Goal: Complete application form

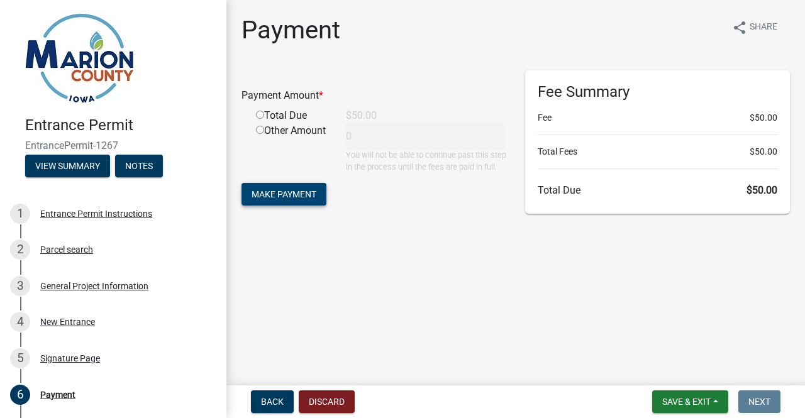
click at [283, 199] on span "Make Payment" at bounding box center [284, 194] width 65 height 10
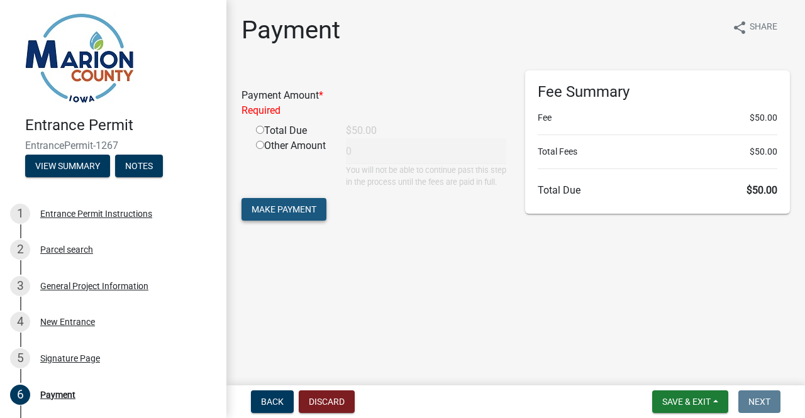
click at [283, 215] on span "Make Payment" at bounding box center [284, 209] width 65 height 10
drag, startPoint x: 259, startPoint y: 128, endPoint x: 262, endPoint y: 156, distance: 28.6
click at [259, 128] on input "radio" at bounding box center [260, 130] width 8 height 8
radio input "true"
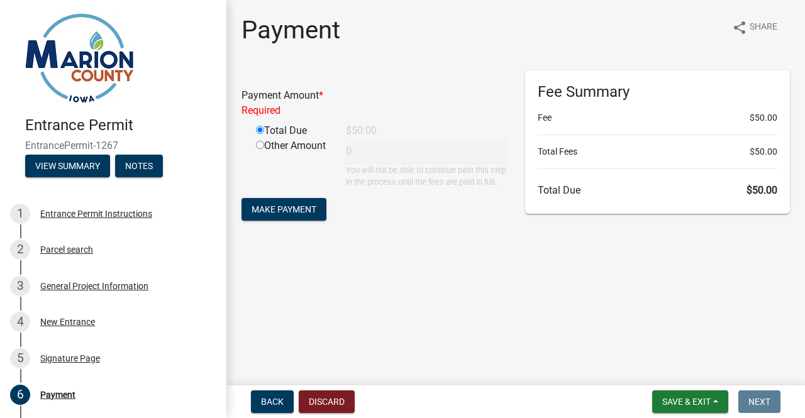
type input "50"
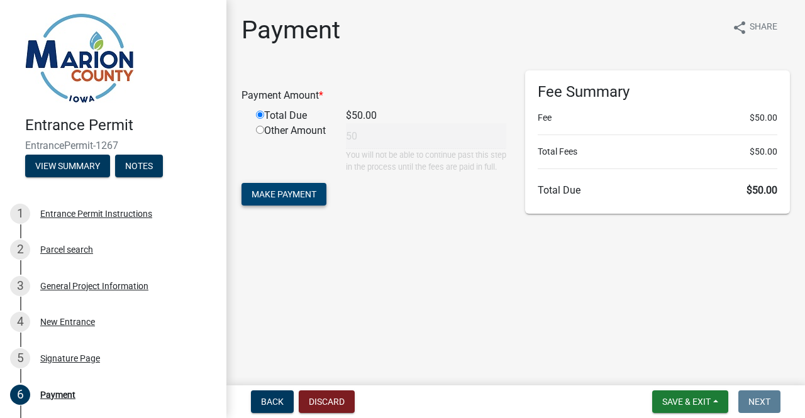
click at [271, 199] on span "Make Payment" at bounding box center [284, 194] width 65 height 10
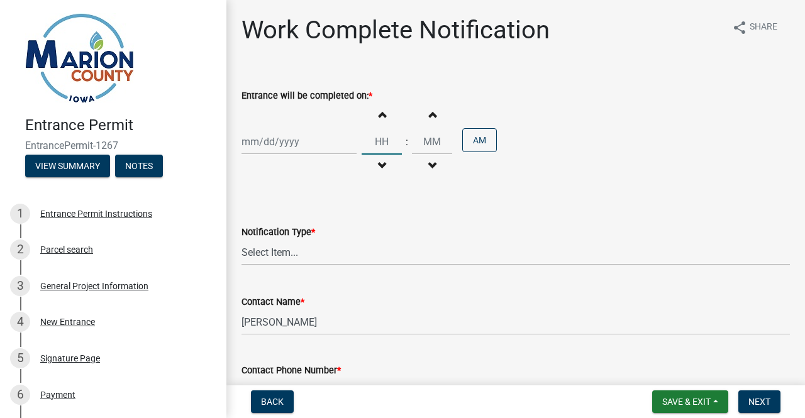
click at [385, 142] on input "Hours" at bounding box center [382, 142] width 40 height 26
click at [278, 138] on div at bounding box center [299, 142] width 115 height 26
select select "8"
select select "2025"
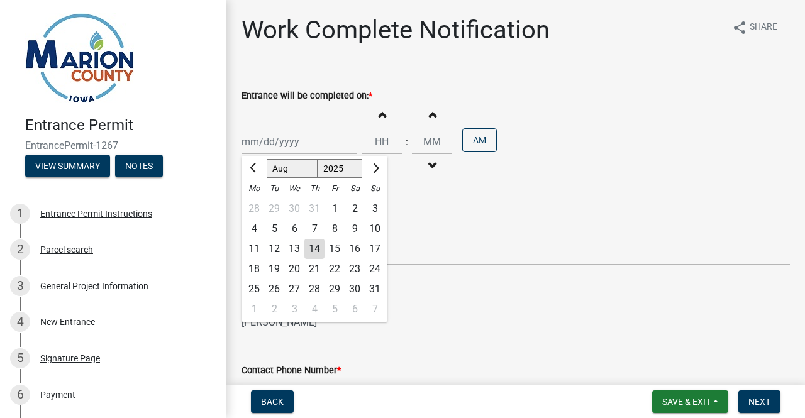
click at [369, 291] on div "31" at bounding box center [375, 289] width 20 height 20
type input "[DATE]"
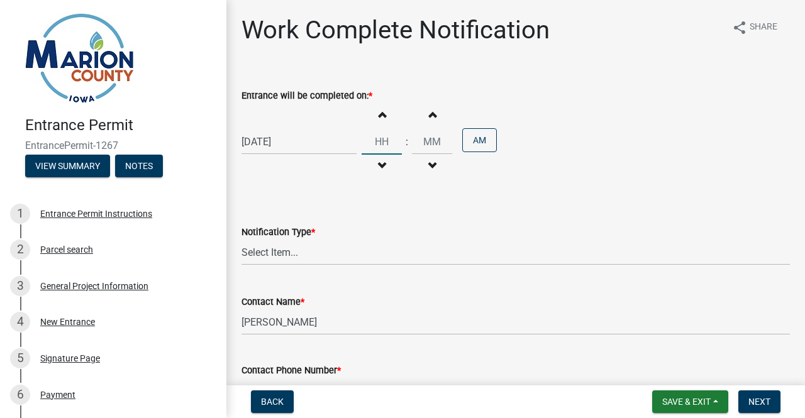
click at [384, 142] on input "Hours" at bounding box center [382, 142] width 40 height 26
click at [384, 141] on input "Hours" at bounding box center [382, 142] width 40 height 26
type input "06"
type input "00"
click at [440, 140] on input "00" at bounding box center [432, 142] width 40 height 26
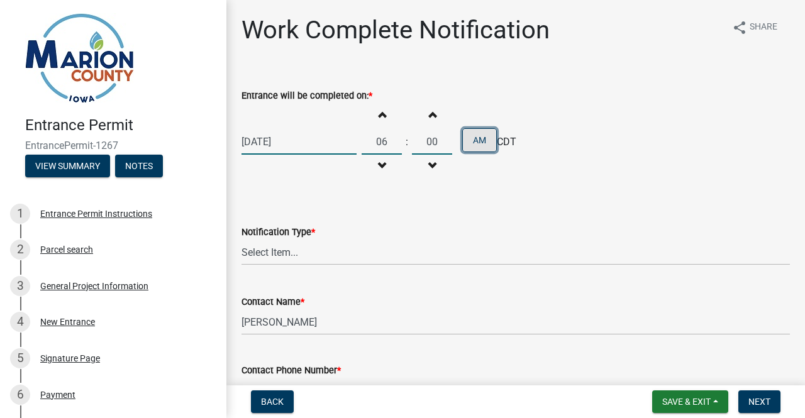
click at [478, 148] on button "AM" at bounding box center [479, 140] width 35 height 24
click at [275, 255] on select "Select Item... Permit Work Has Been Completed" at bounding box center [516, 253] width 549 height 26
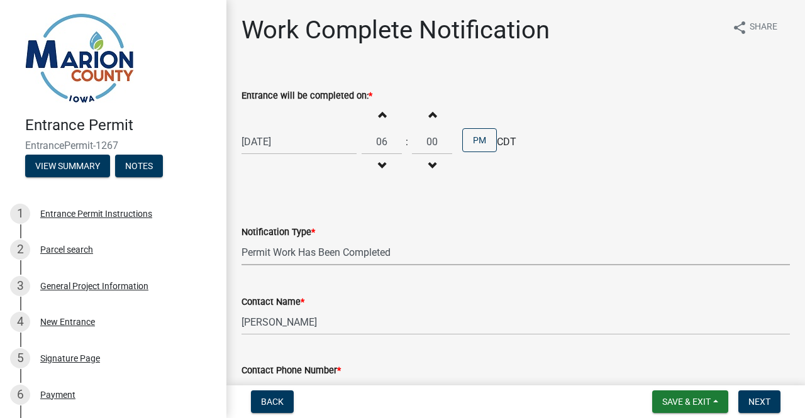
click at [242, 240] on select "Select Item... Permit Work Has Been Completed" at bounding box center [516, 253] width 549 height 26
select select "b1c87a6b-414b-4c57-a917-a23048f2429f"
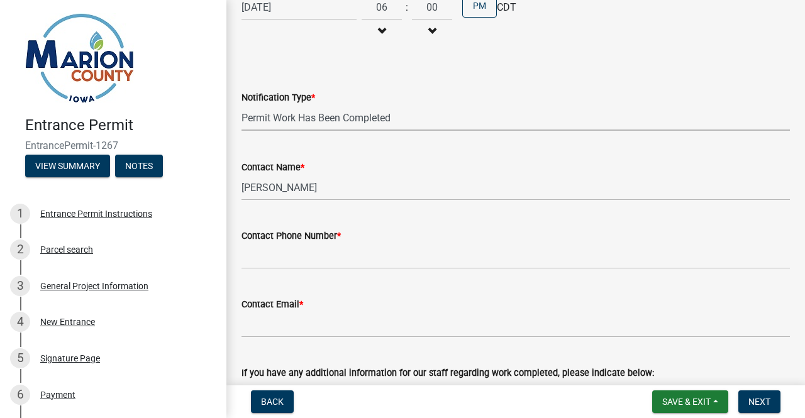
scroll to position [189, 0]
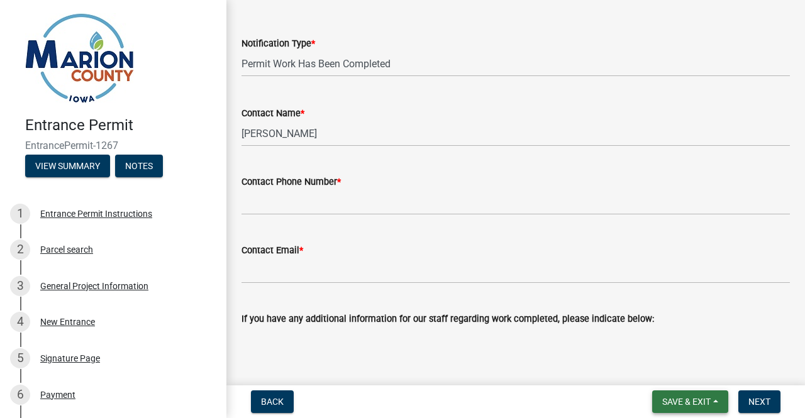
click at [666, 397] on span "Save & Exit" at bounding box center [687, 402] width 48 height 10
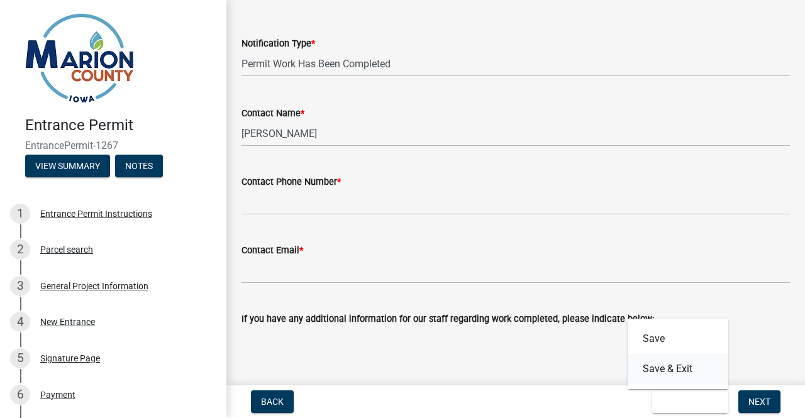
click at [677, 373] on button "Save & Exit" at bounding box center [678, 369] width 101 height 30
